Goal: Transaction & Acquisition: Purchase product/service

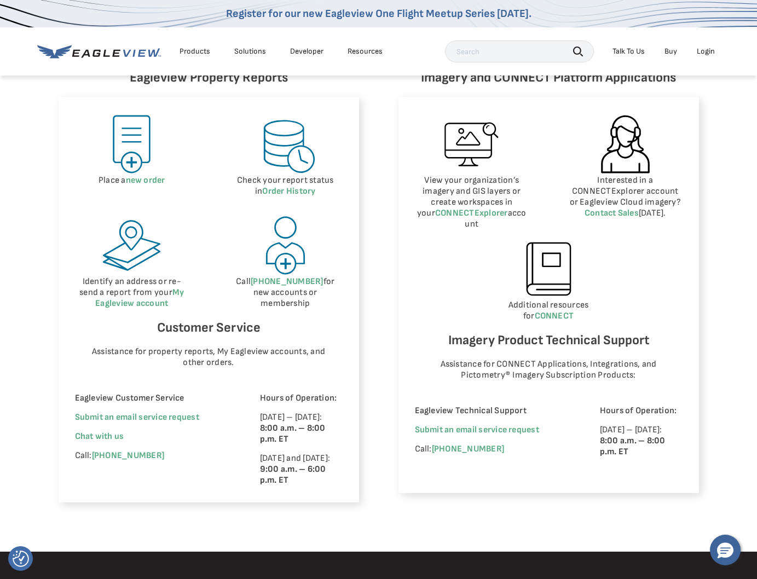
scroll to position [531, 0]
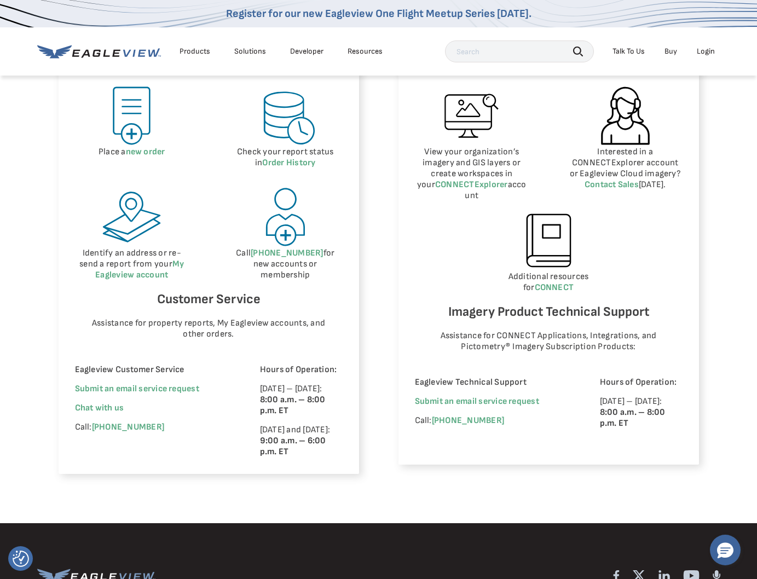
click at [191, 178] on div "Place a new order Check your report status in Order History Identify an address…" at bounding box center [209, 271] width 268 height 373
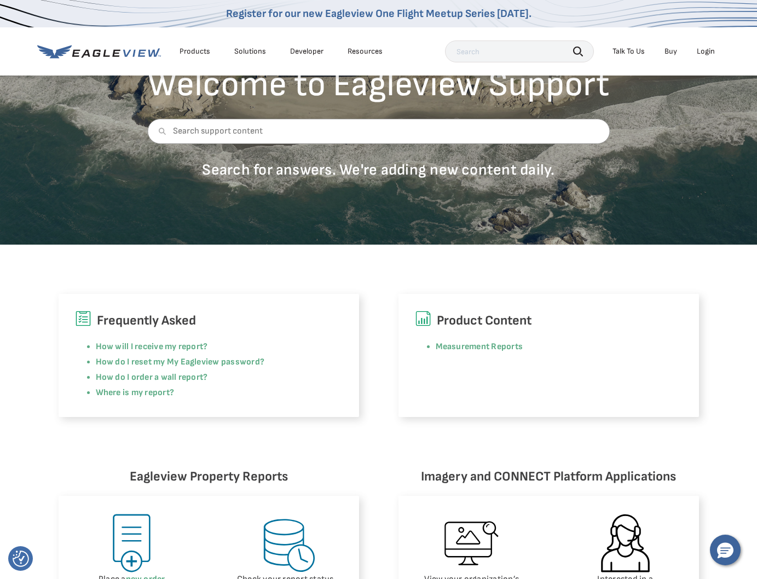
scroll to position [102, 0]
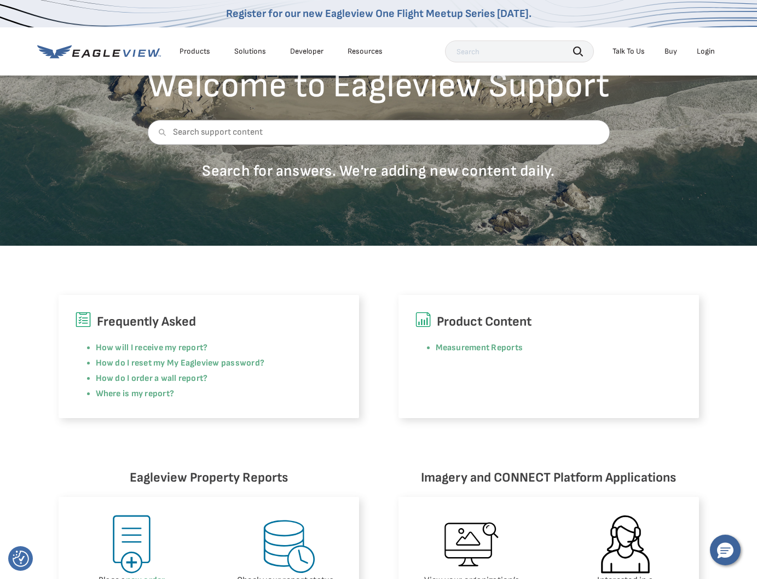
click at [224, 284] on div "Frequently Asked How will I receive my report? How do I reset my My Eagleview p…" at bounding box center [378, 332] width 757 height 172
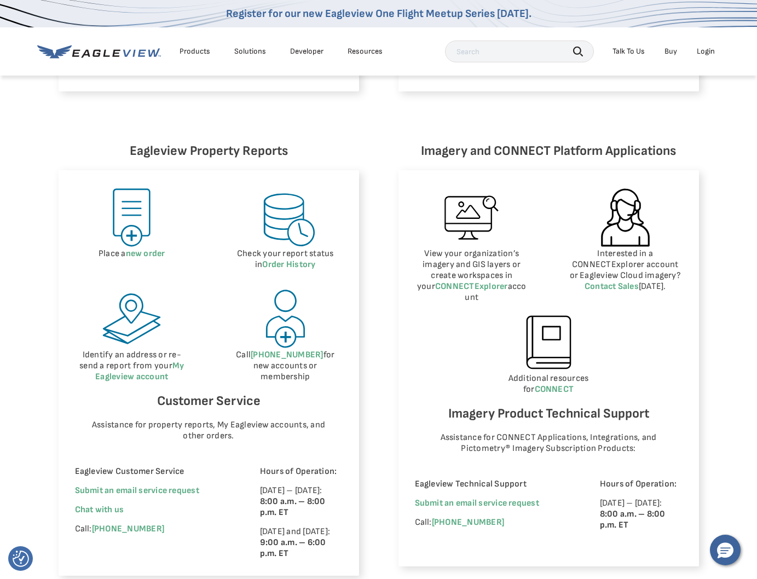
scroll to position [430, 0]
click at [363, 271] on div "Eagleview Property Reports Place a new order Check your report status in Order …" at bounding box center [379, 357] width 640 height 435
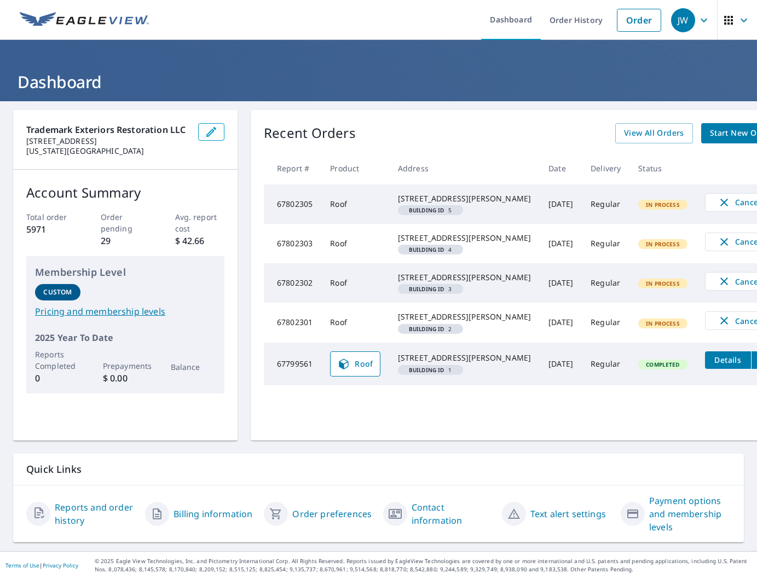
click at [477, 141] on div "Recent Orders View All Orders Start New Order" at bounding box center [523, 133] width 518 height 20
click at [649, 16] on link "Order" at bounding box center [639, 20] width 44 height 23
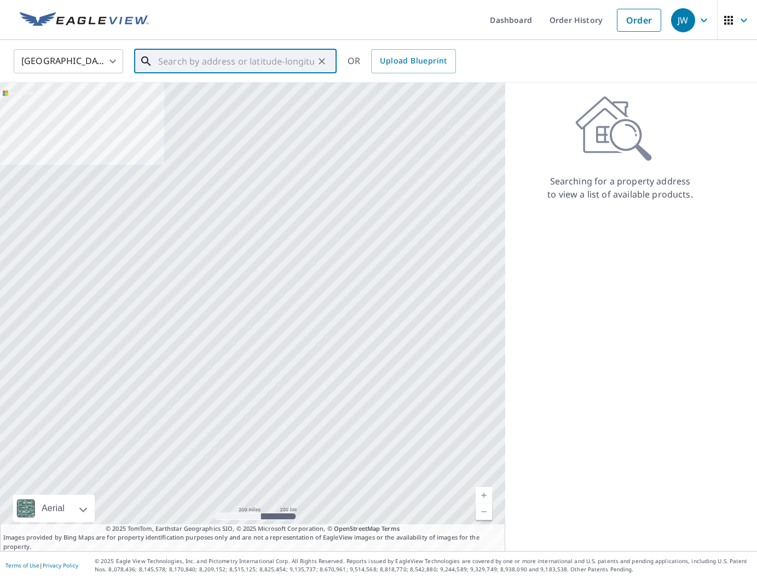
click at [232, 51] on input "text" at bounding box center [236, 61] width 156 height 31
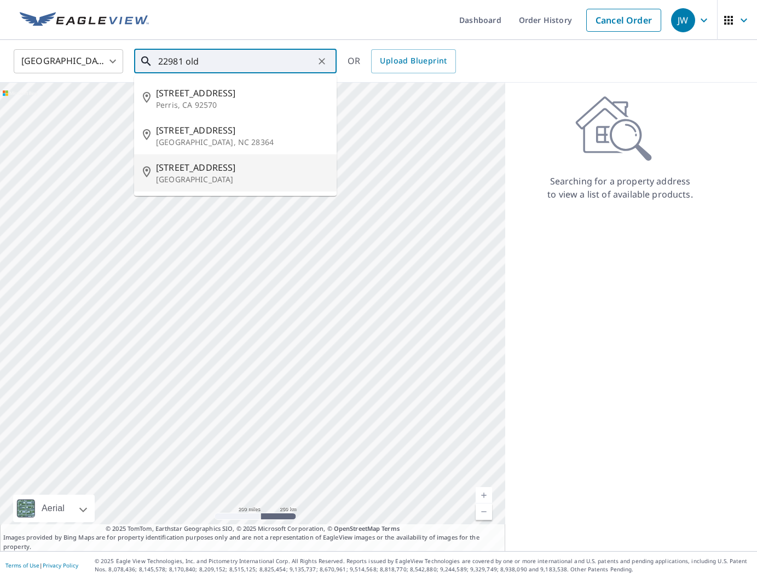
click at [209, 166] on span "[STREET_ADDRESS]" at bounding box center [242, 167] width 172 height 13
type input "[STREET_ADDRESS]"
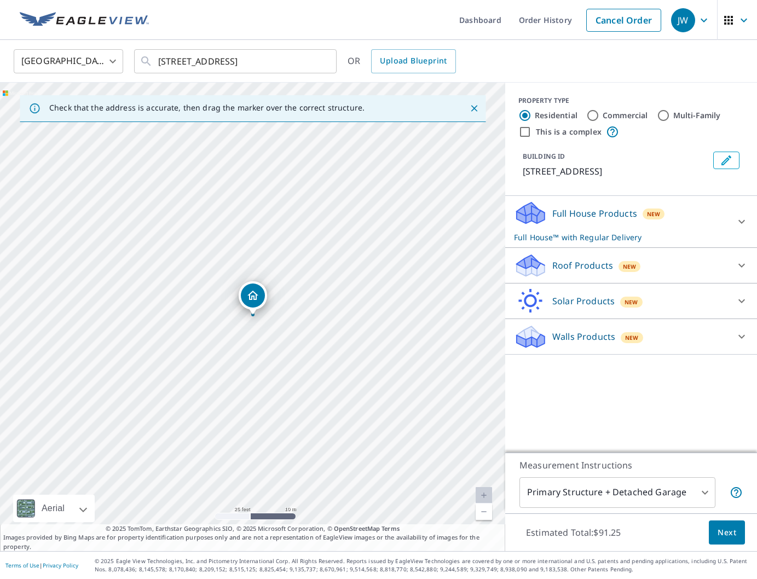
click at [576, 272] on p "Roof Products" at bounding box center [582, 265] width 61 height 13
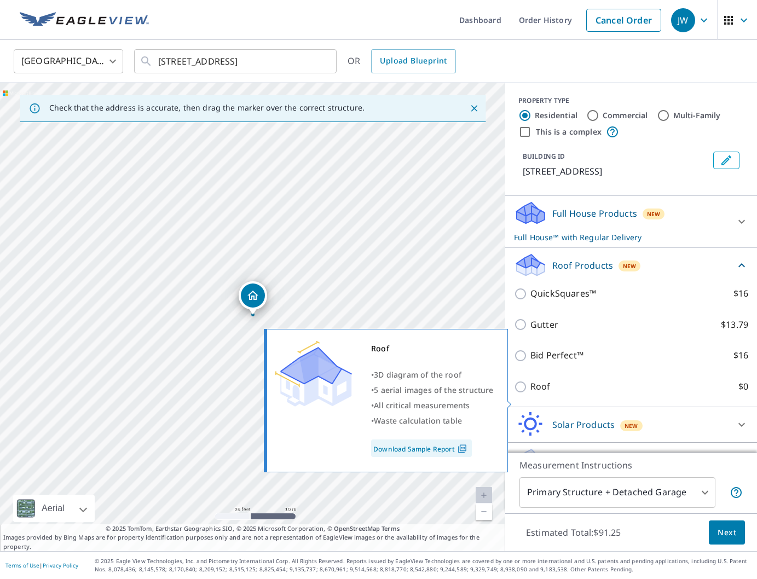
click at [534, 394] on p "Roof" at bounding box center [540, 387] width 20 height 14
click at [530, 394] on input "Roof $0" at bounding box center [522, 386] width 16 height 13
checkbox input "true"
type input "3"
checkbox input "false"
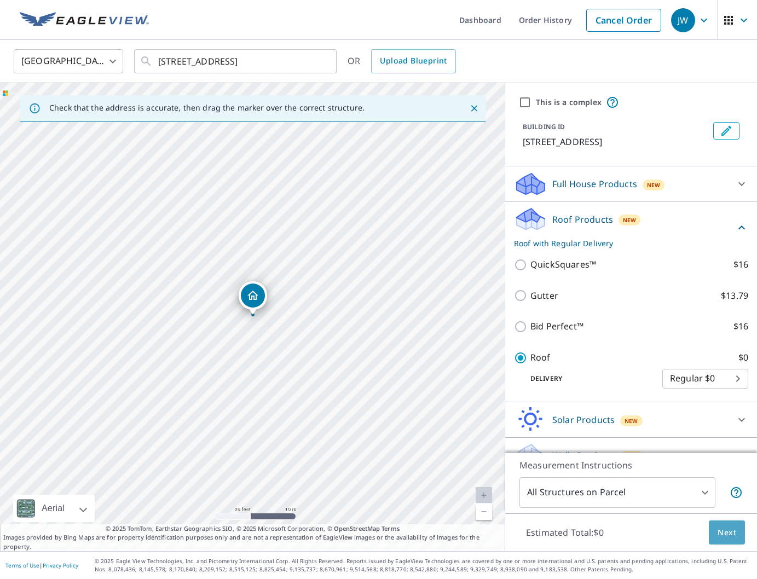
click at [723, 534] on span "Next" at bounding box center [727, 533] width 19 height 14
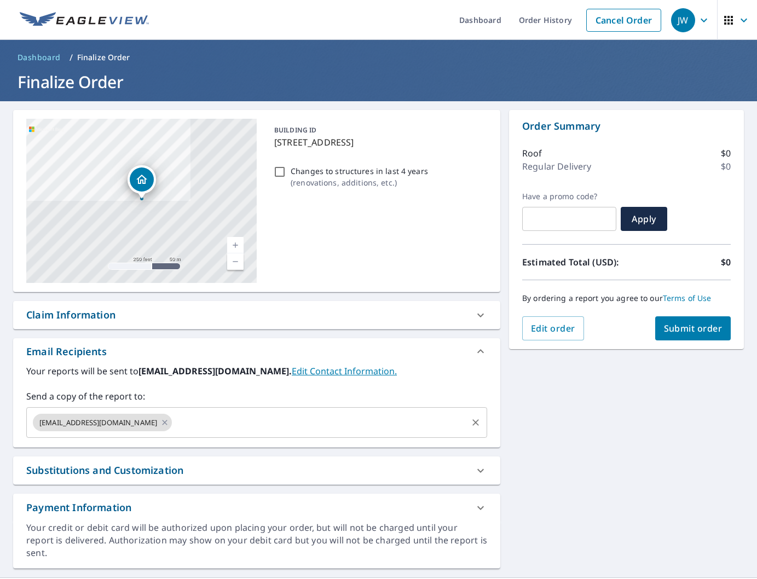
click at [307, 433] on div "[EMAIL_ADDRESS][DOMAIN_NAME] ​" at bounding box center [256, 422] width 461 height 31
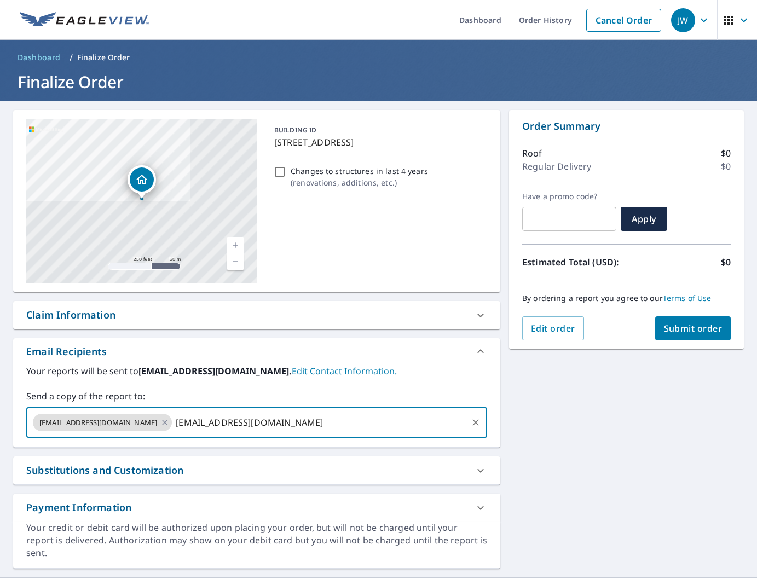
type input "[EMAIL_ADDRESS][DOMAIN_NAME]"
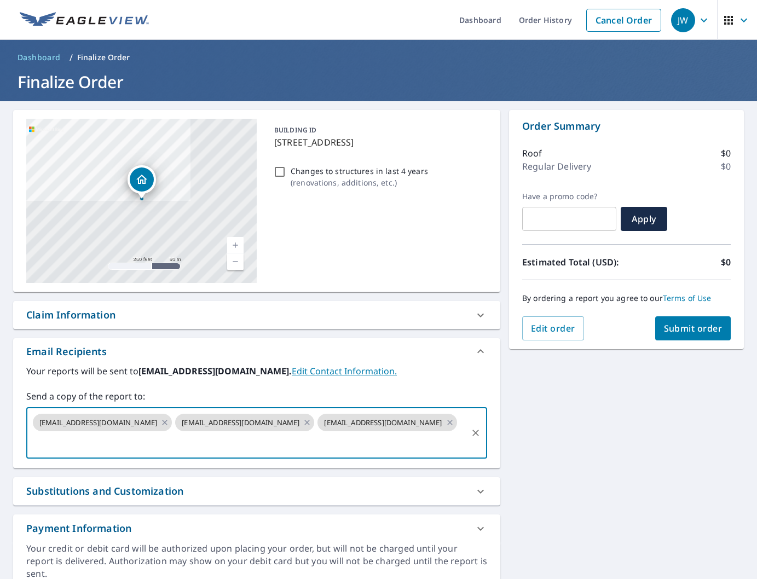
click at [691, 330] on span "Submit order" at bounding box center [693, 328] width 59 height 12
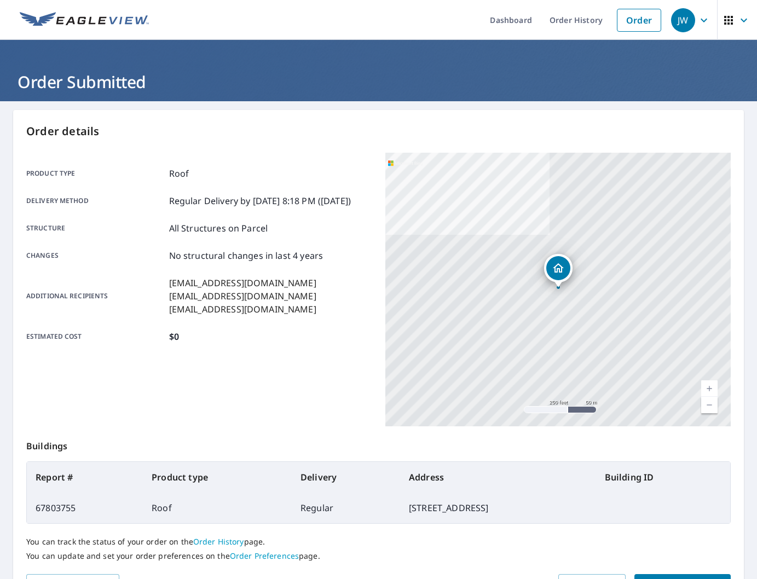
click at [297, 128] on p "Order details" at bounding box center [378, 131] width 704 height 16
